Goal: Navigation & Orientation: Find specific page/section

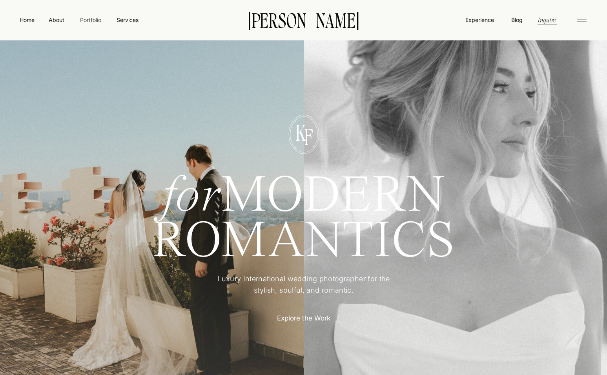
click at [86, 19] on nav "Portfolio" at bounding box center [90, 20] width 28 height 8
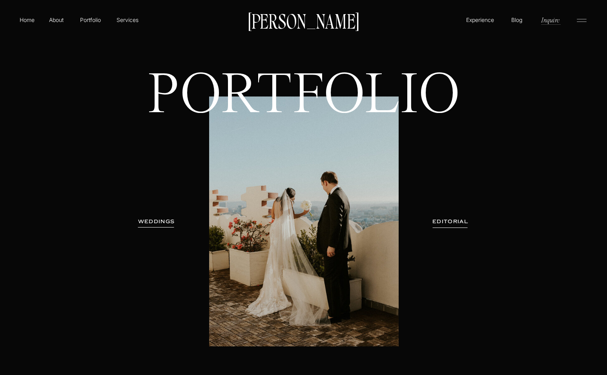
click at [155, 225] on h3 "WEDDINGS" at bounding box center [156, 222] width 49 height 8
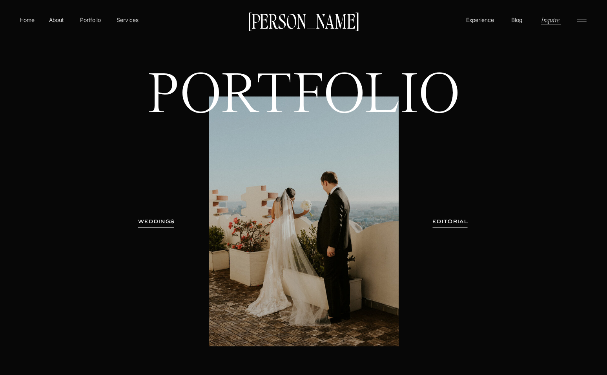
click at [159, 221] on h3 "WEDDINGS" at bounding box center [156, 222] width 49 height 8
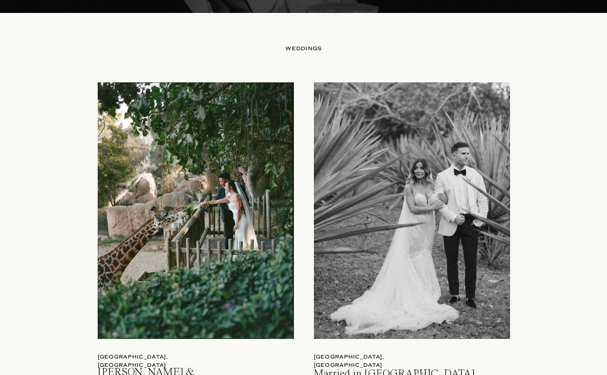
scroll to position [782, 0]
